Goal: Transaction & Acquisition: Purchase product/service

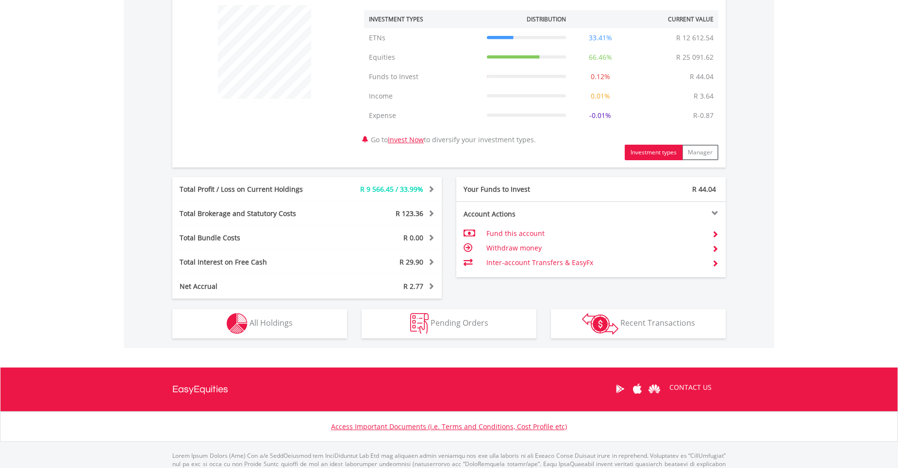
scroll to position [412, 0]
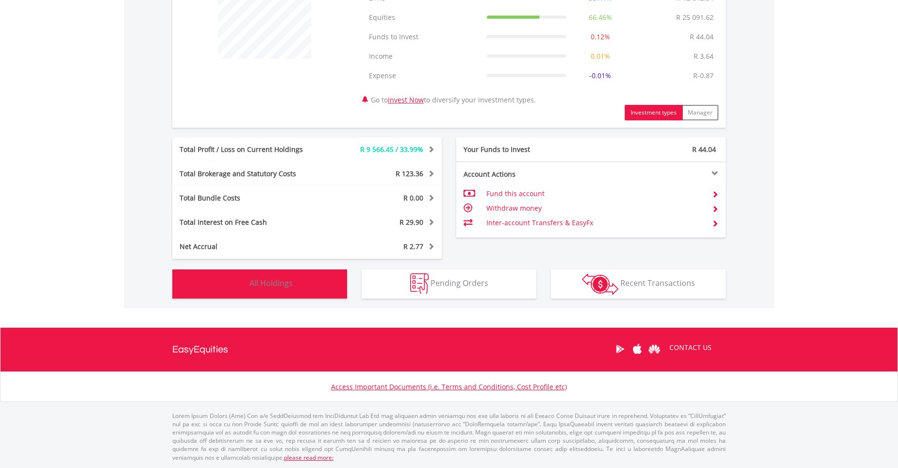
click at [270, 282] on span "All Holdings" at bounding box center [270, 283] width 43 height 11
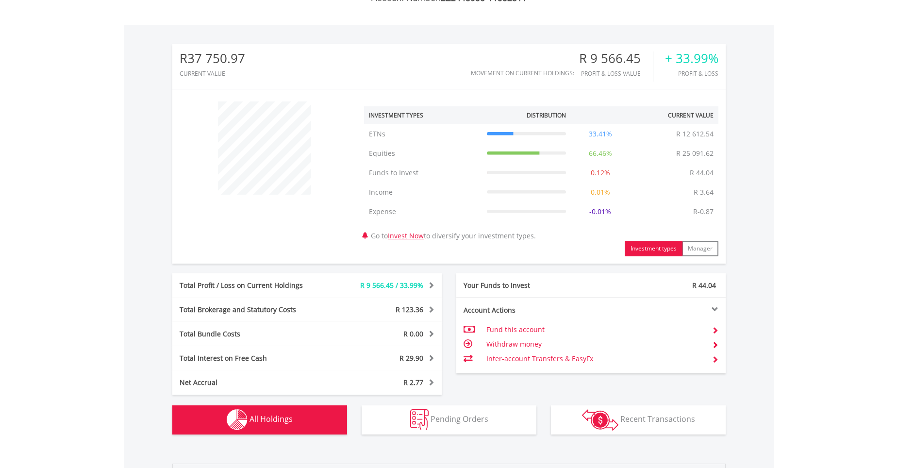
scroll to position [0, 0]
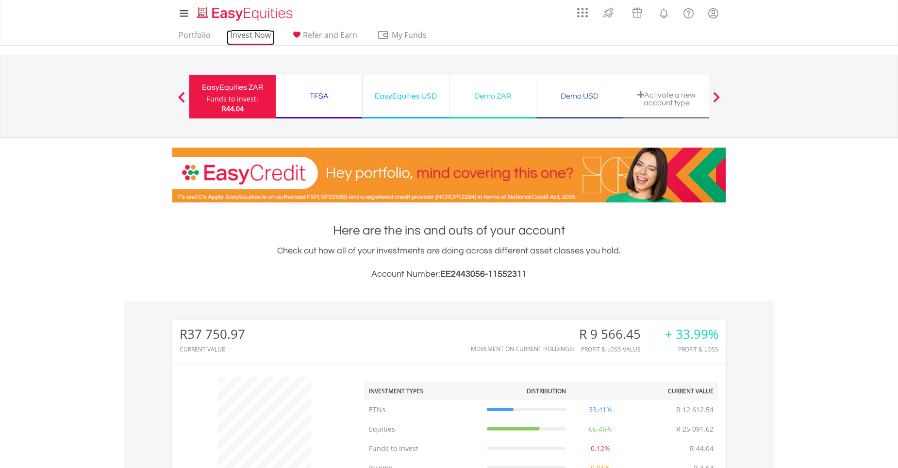
click at [246, 37] on link "Invest Now" at bounding box center [251, 37] width 48 height 15
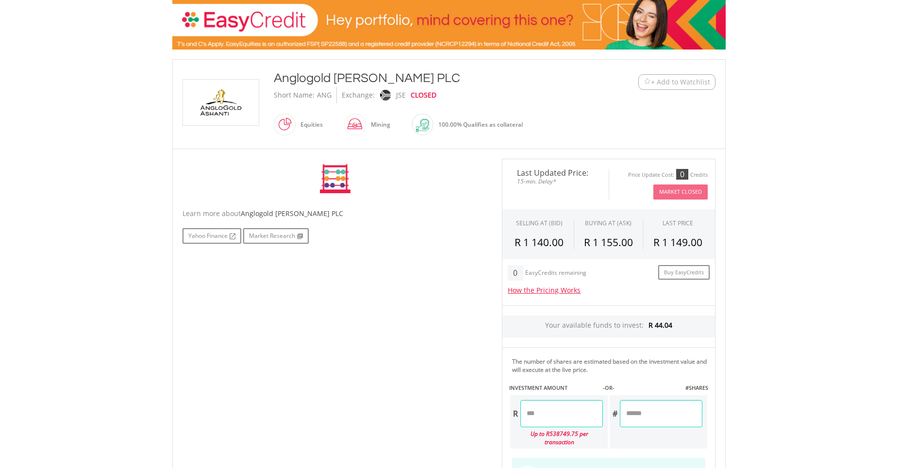
scroll to position [162, 0]
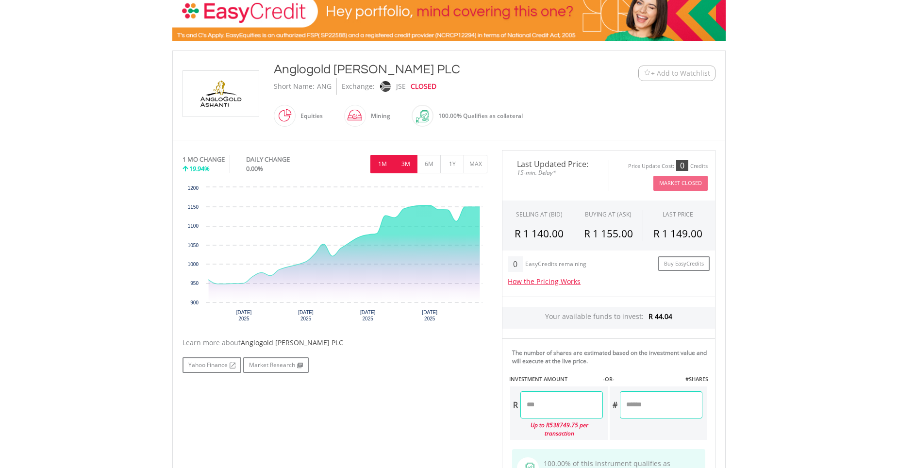
click at [404, 160] on button "3M" at bounding box center [406, 164] width 24 height 18
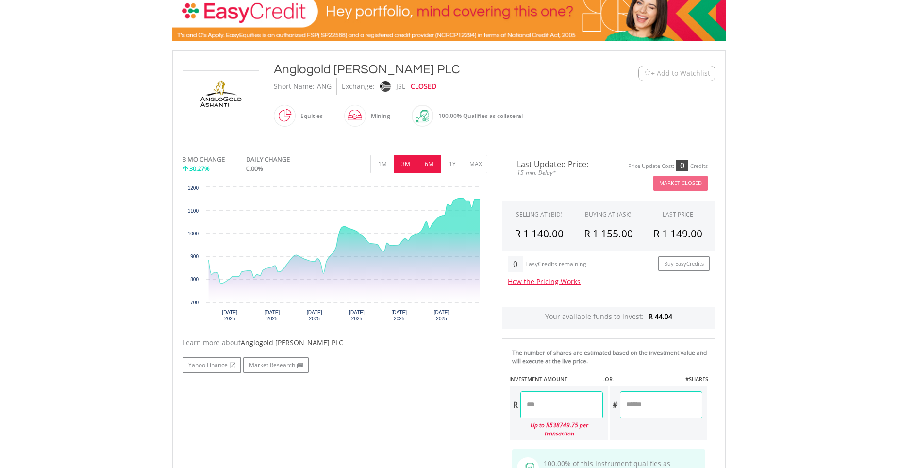
click at [433, 165] on button "6M" at bounding box center [429, 164] width 24 height 18
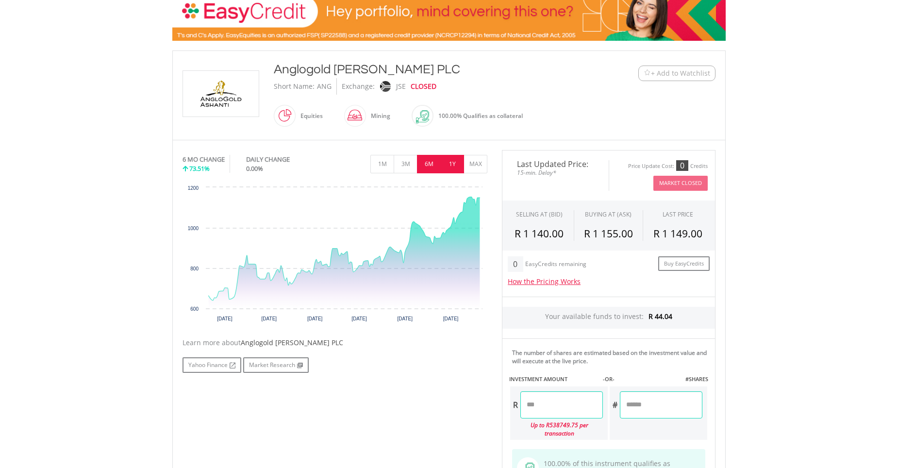
click at [456, 162] on button "1Y" at bounding box center [452, 164] width 24 height 18
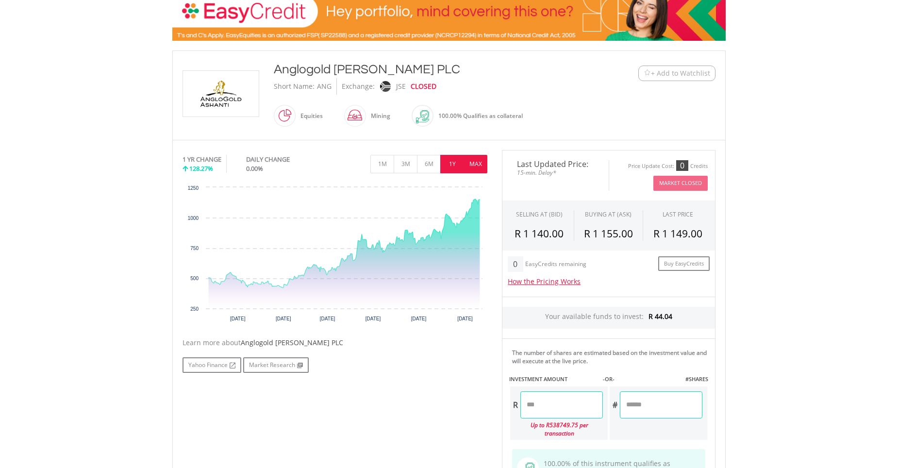
click at [473, 161] on button "MAX" at bounding box center [475, 164] width 24 height 18
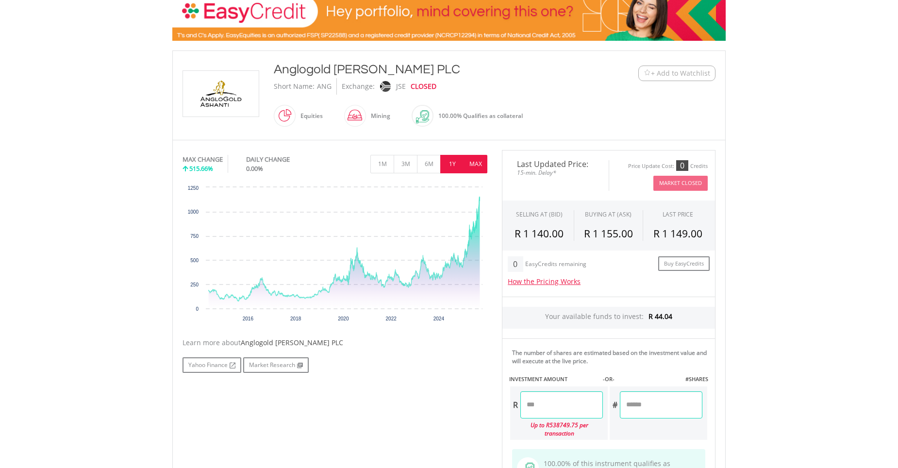
click at [447, 163] on button "1Y" at bounding box center [452, 164] width 24 height 18
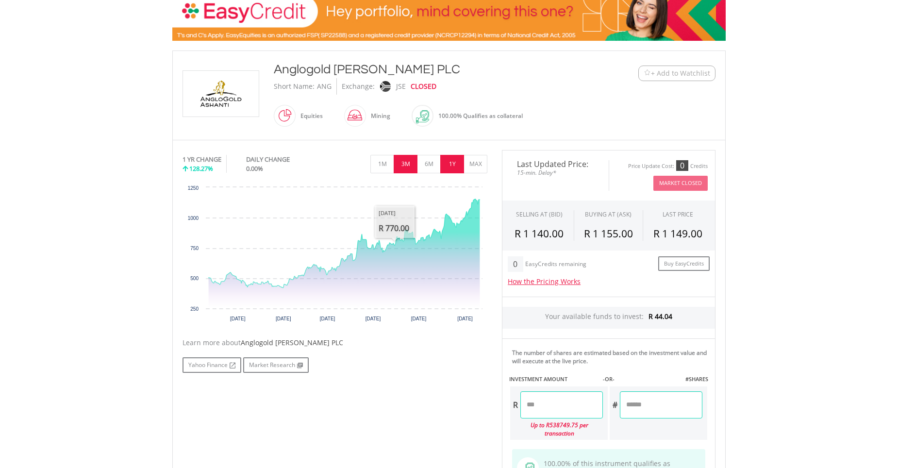
click at [405, 167] on button "3M" at bounding box center [406, 164] width 24 height 18
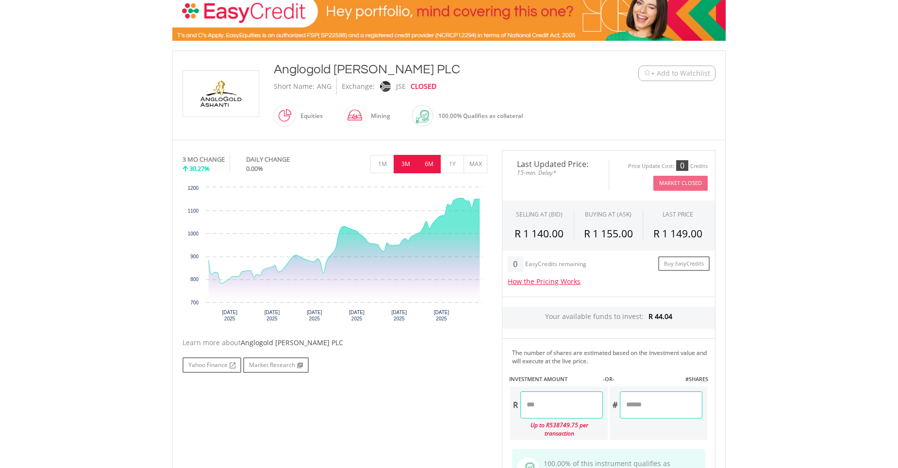
click at [426, 165] on button "6M" at bounding box center [429, 164] width 24 height 18
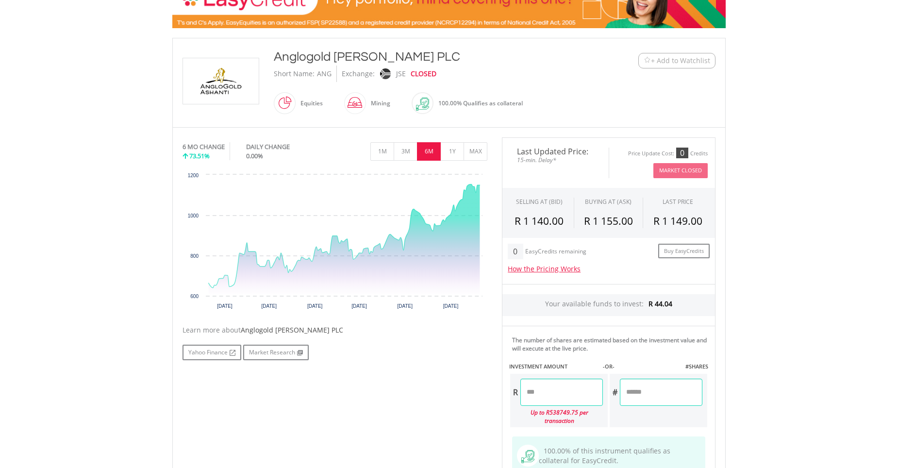
scroll to position [18, 0]
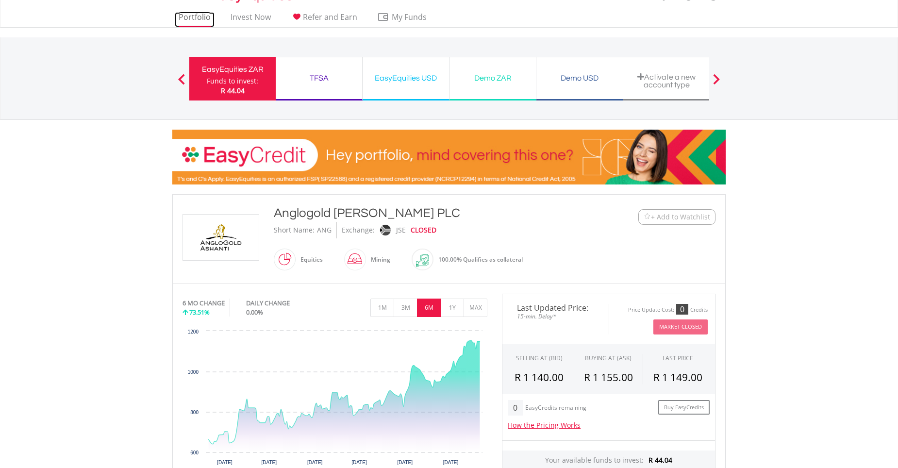
click at [191, 18] on link "Portfolio" at bounding box center [195, 19] width 40 height 15
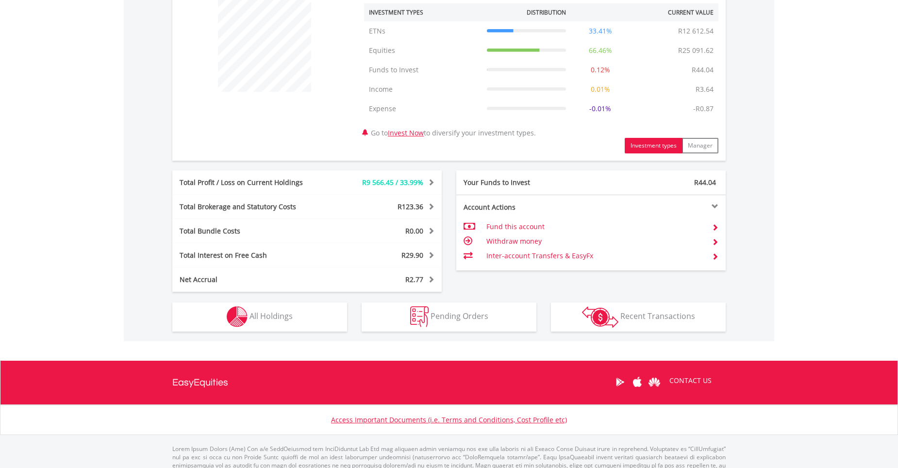
scroll to position [412, 0]
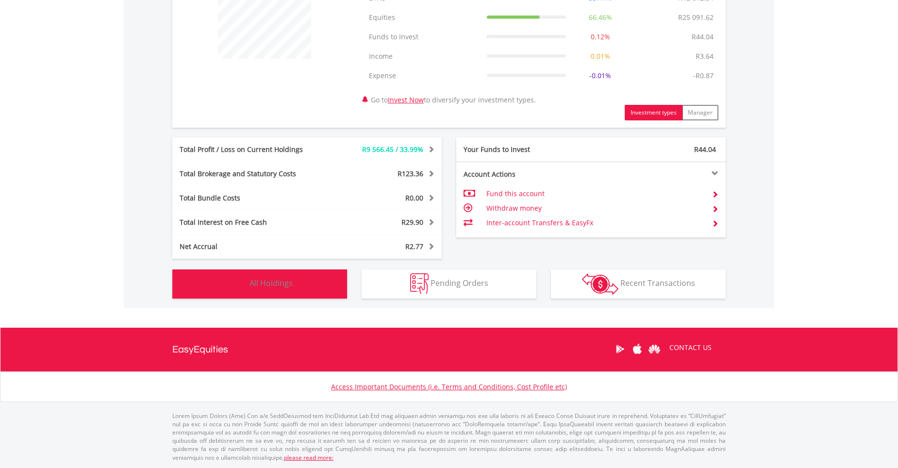
click at [272, 285] on span "All Holdings" at bounding box center [270, 283] width 43 height 11
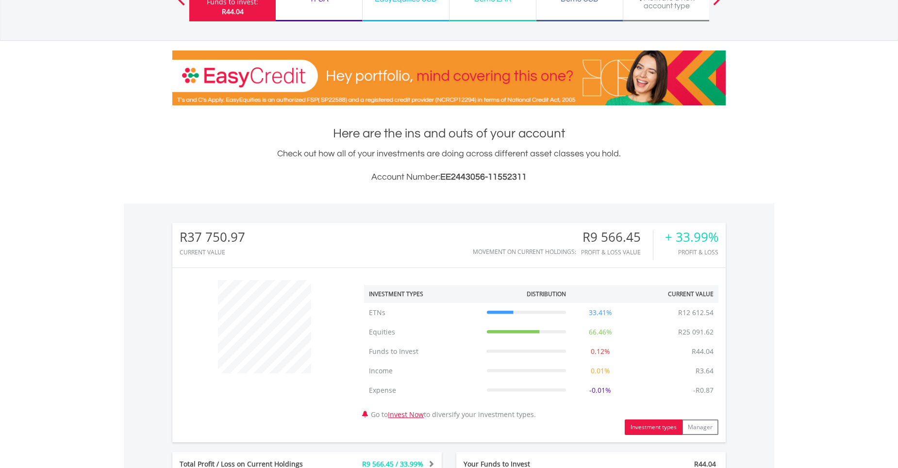
scroll to position [0, 0]
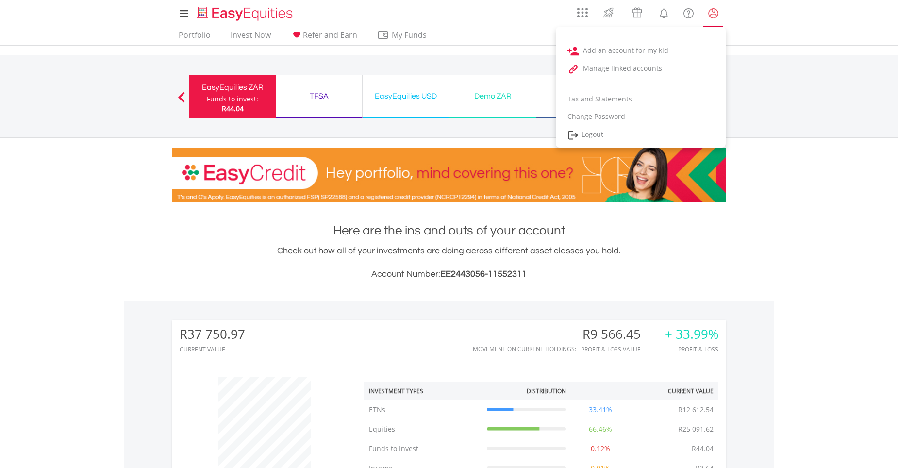
click at [711, 12] on lord-icon "My Profile" at bounding box center [713, 13] width 12 height 12
click at [598, 134] on link "Logout" at bounding box center [641, 135] width 170 height 20
